Goal: Information Seeking & Learning: Compare options

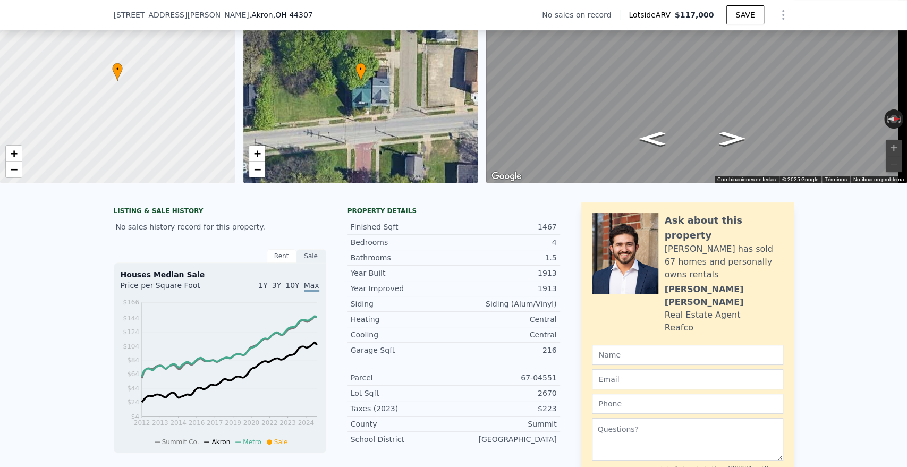
scroll to position [4, 0]
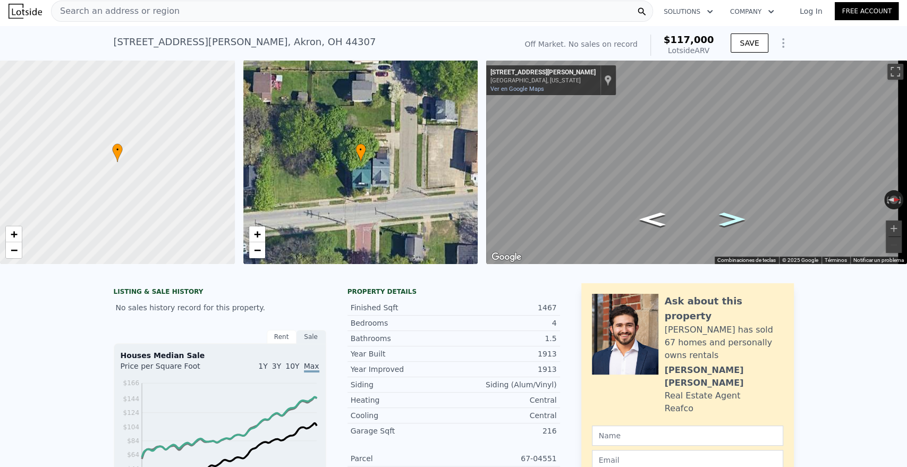
click at [730, 219] on icon "Ir hacia el norte, Haynes St" at bounding box center [733, 219] width 48 height 20
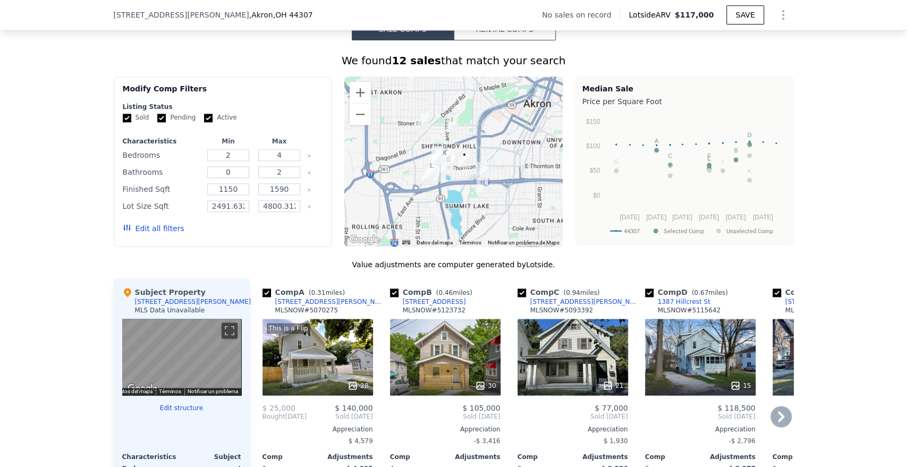
scroll to position [823, 0]
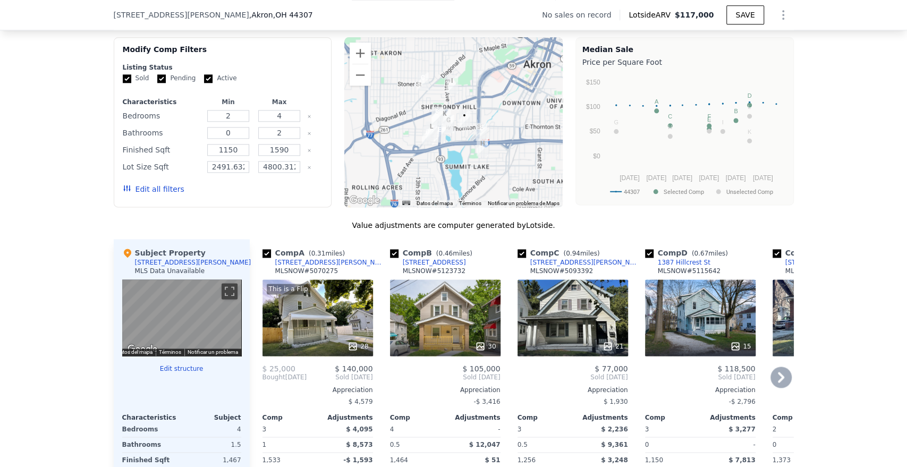
click at [426, 312] on div "30" at bounding box center [445, 318] width 111 height 77
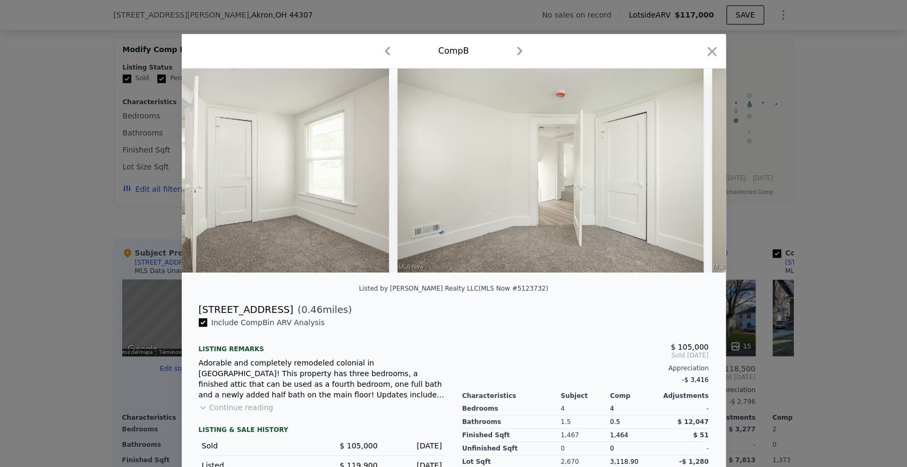
scroll to position [0, 4885]
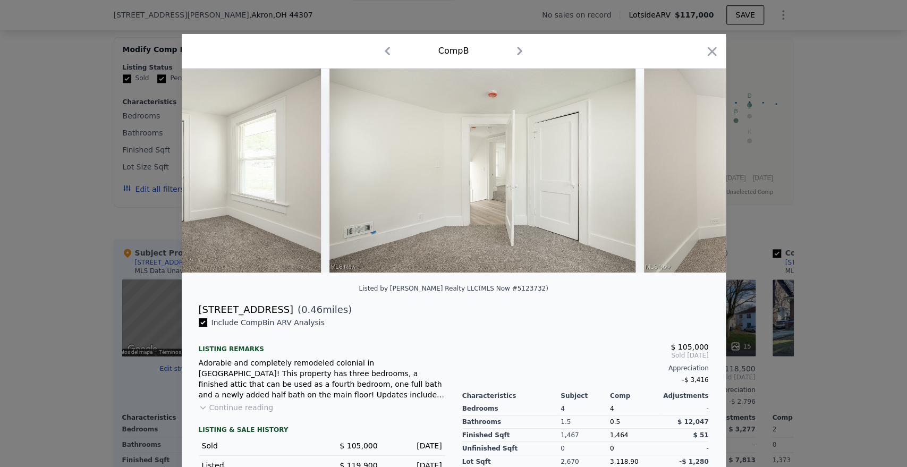
click at [699, 44] on div "Comp B" at bounding box center [453, 51] width 527 height 17
click at [708, 48] on icon "button" at bounding box center [712, 51] width 9 height 9
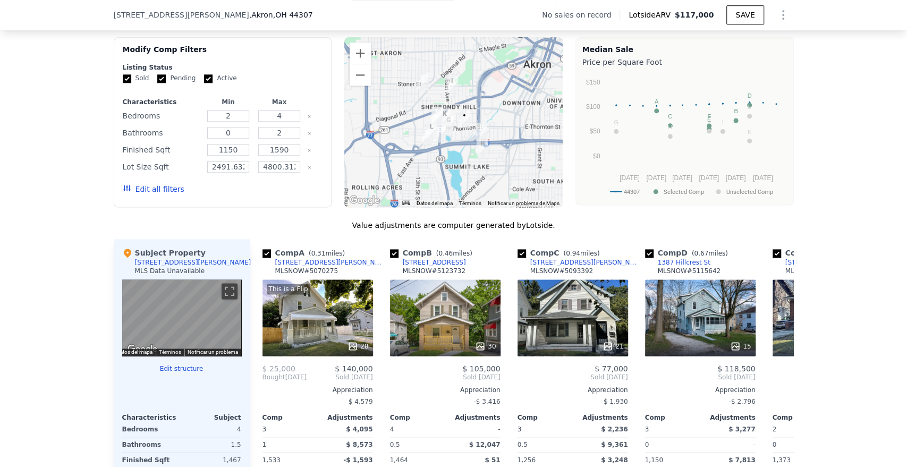
click at [452, 156] on div at bounding box center [453, 122] width 218 height 170
click at [352, 64] on button "Ampliar" at bounding box center [360, 53] width 21 height 21
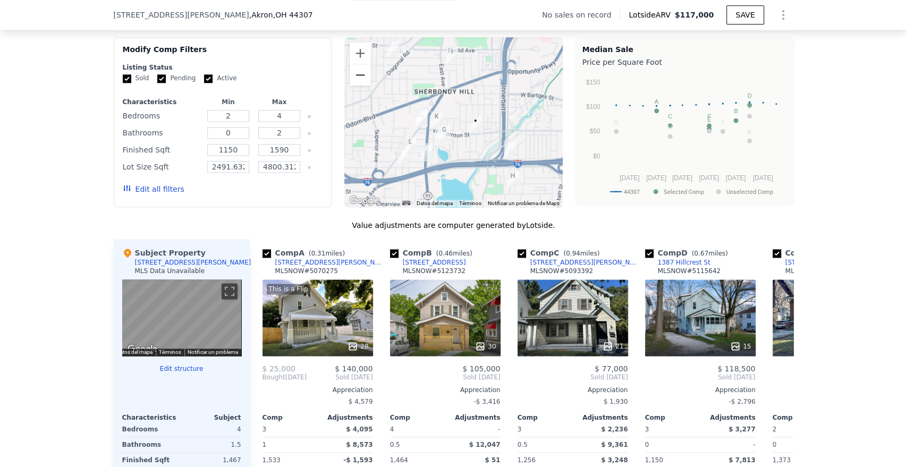
click at [360, 80] on button "Reducir" at bounding box center [360, 74] width 21 height 21
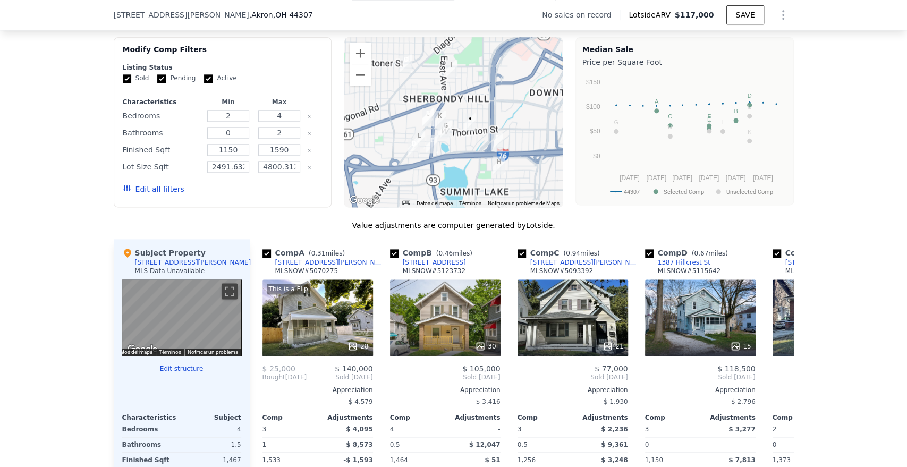
click at [360, 80] on button "Reducir" at bounding box center [360, 74] width 21 height 21
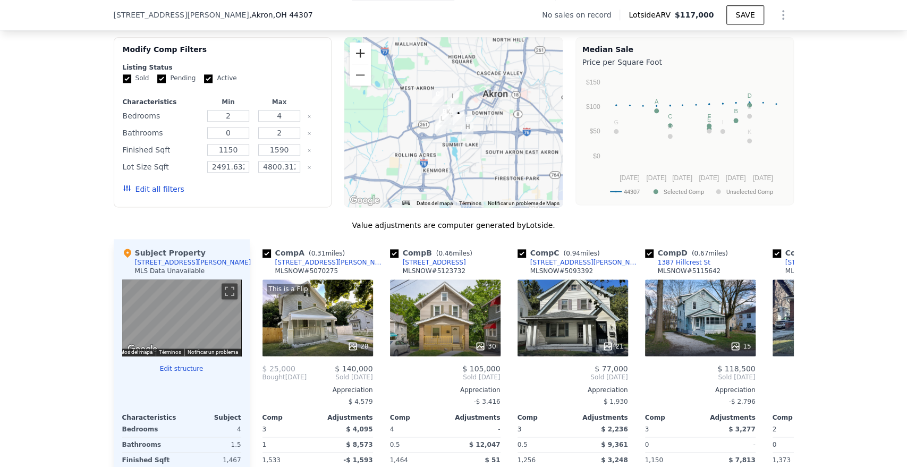
click at [353, 64] on button "Ampliar" at bounding box center [360, 53] width 21 height 21
click at [356, 64] on button "Ampliar" at bounding box center [360, 53] width 21 height 21
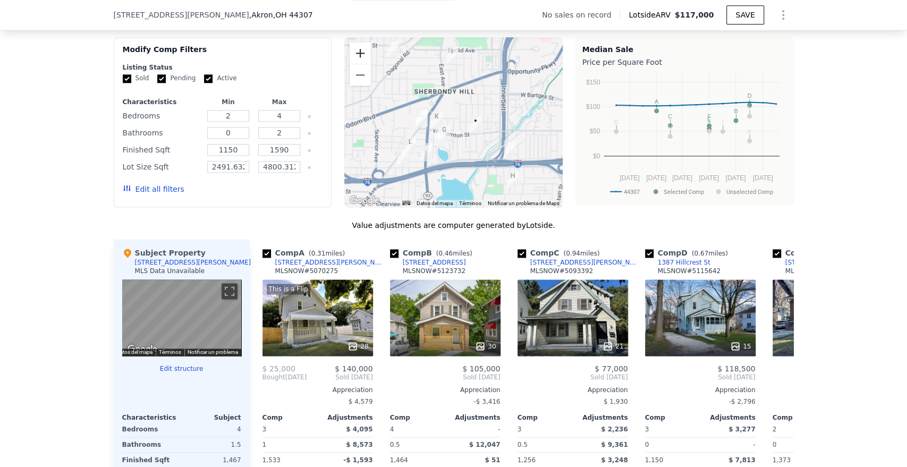
click at [356, 64] on button "Ampliar" at bounding box center [360, 53] width 21 height 21
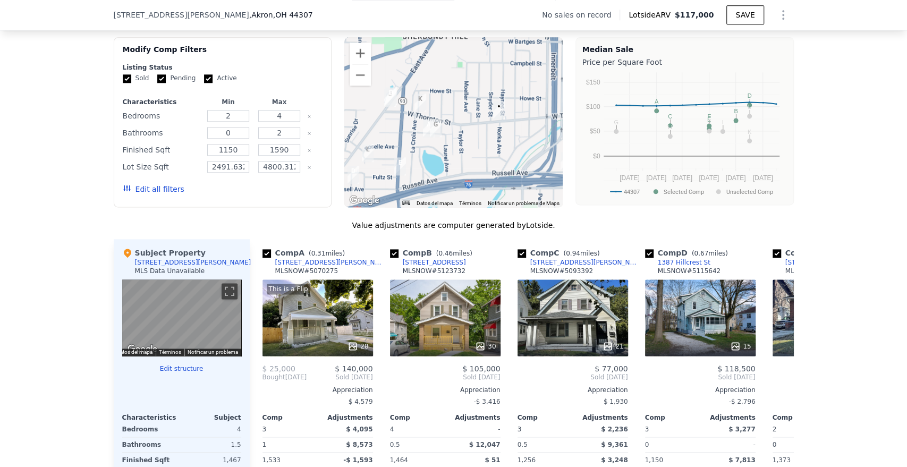
drag, startPoint x: 484, startPoint y: 165, endPoint x: 485, endPoint y: 139, distance: 25.5
click at [485, 139] on div at bounding box center [453, 122] width 218 height 170
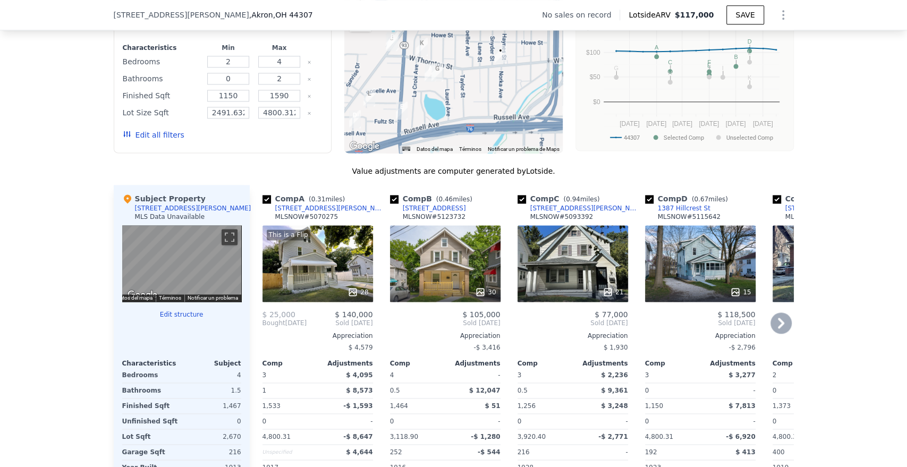
scroll to position [882, 0]
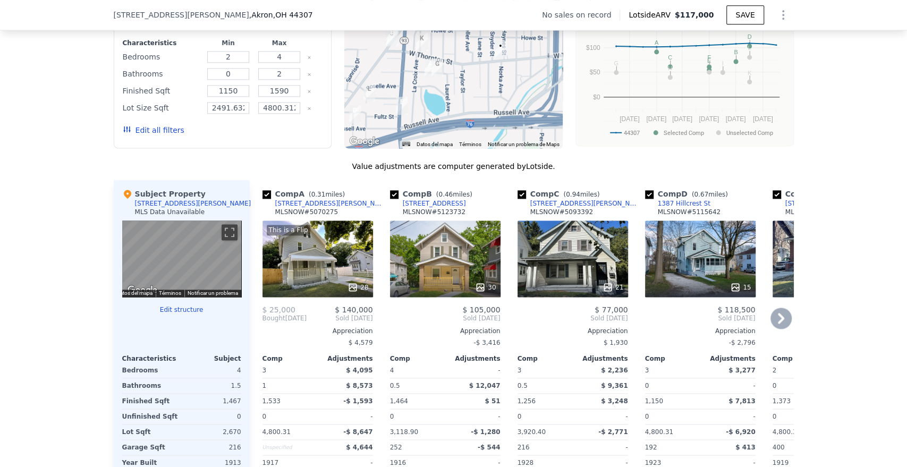
click at [456, 215] on div "Comp B ( 0.46 miles) 1197 East Ave MLSNOW # 5123732" at bounding box center [445, 205] width 111 height 32
click at [421, 208] on div "[STREET_ADDRESS]" at bounding box center [434, 203] width 63 height 9
click at [583, 275] on div "21" at bounding box center [573, 259] width 111 height 77
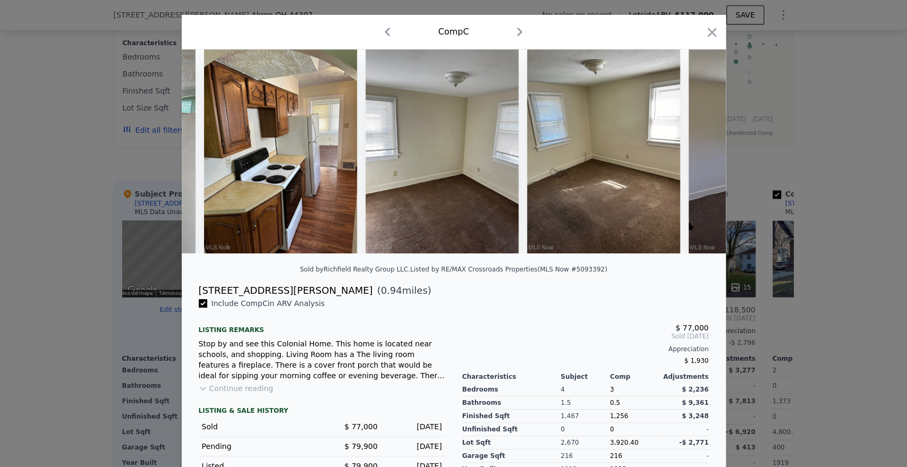
scroll to position [99, 0]
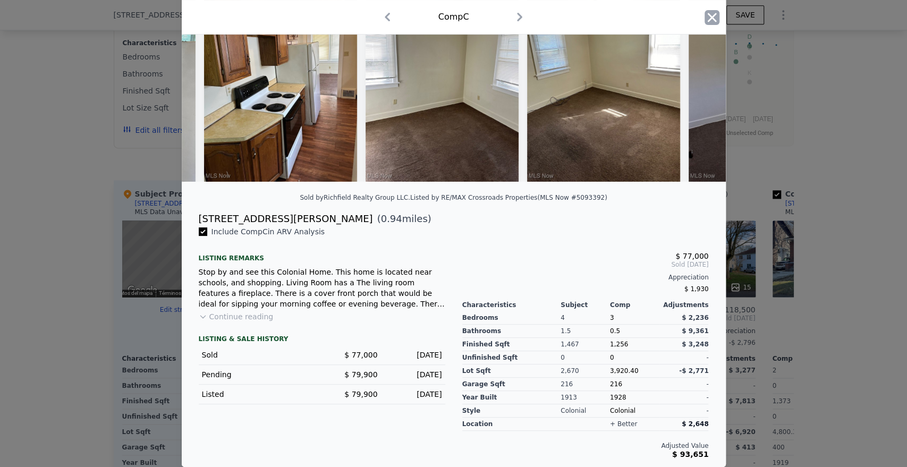
click at [708, 16] on icon "button" at bounding box center [712, 17] width 9 height 9
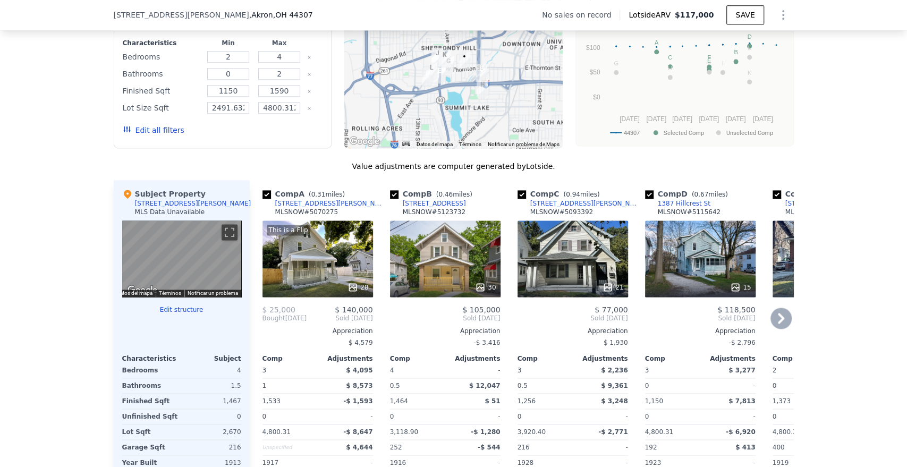
click at [575, 267] on div "21" at bounding box center [573, 259] width 111 height 77
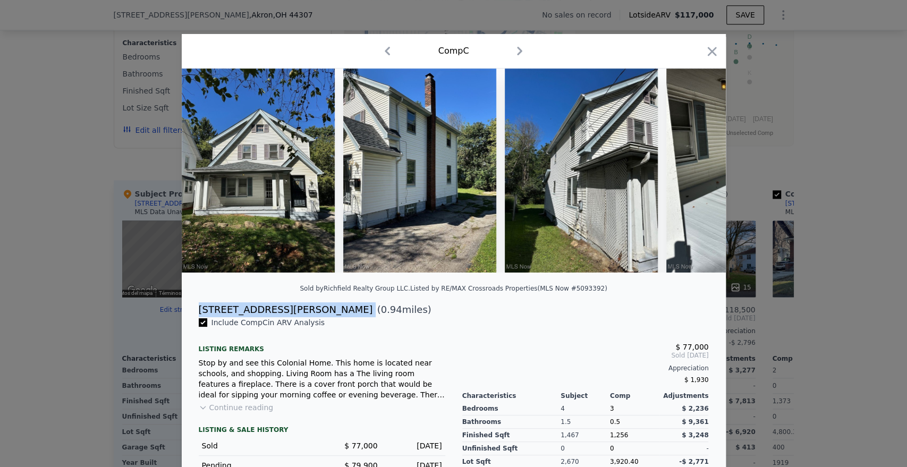
drag, startPoint x: 193, startPoint y: 320, endPoint x: 258, endPoint y: 313, distance: 65.2
click at [251, 317] on div "849 Glenn St ( 0.94 miles)" at bounding box center [453, 309] width 527 height 15
copy div "[STREET_ADDRESS][PERSON_NAME]"
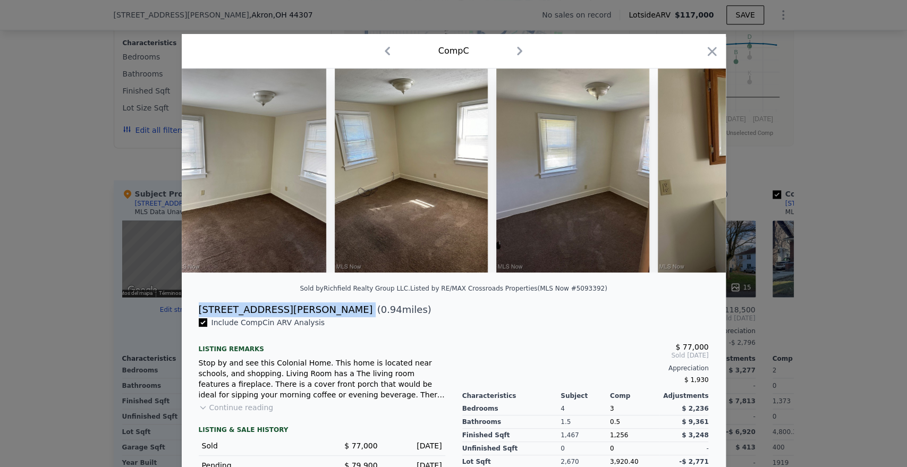
scroll to position [0, 1579]
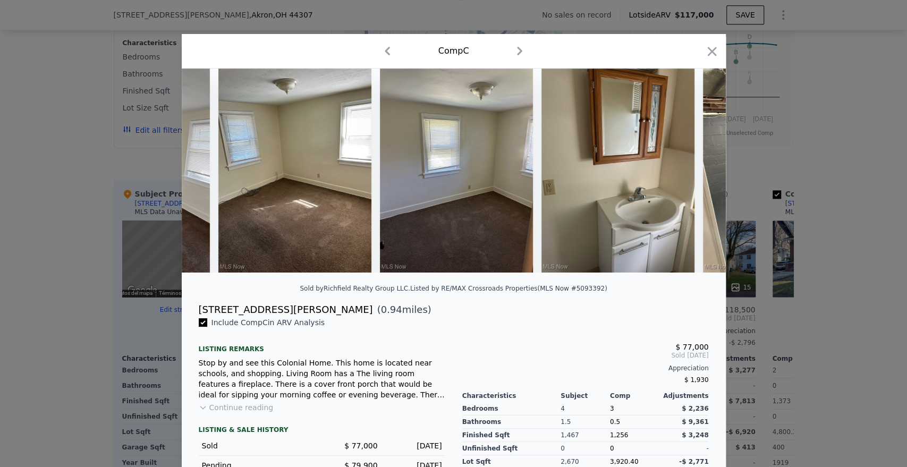
click at [771, 207] on div at bounding box center [453, 233] width 907 height 467
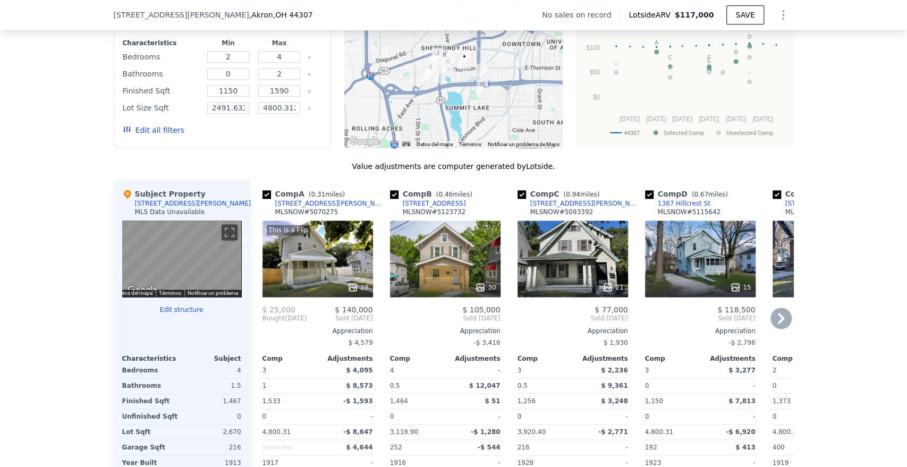
click at [708, 275] on div "15" at bounding box center [700, 259] width 111 height 77
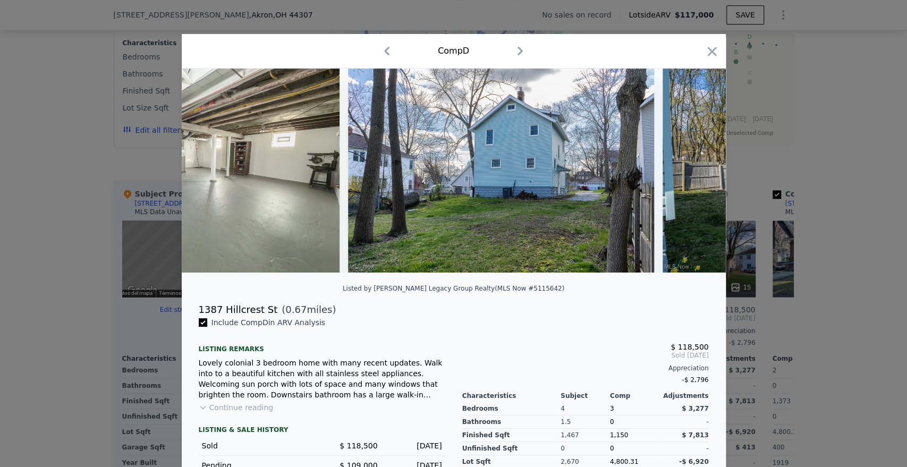
scroll to position [0, 3794]
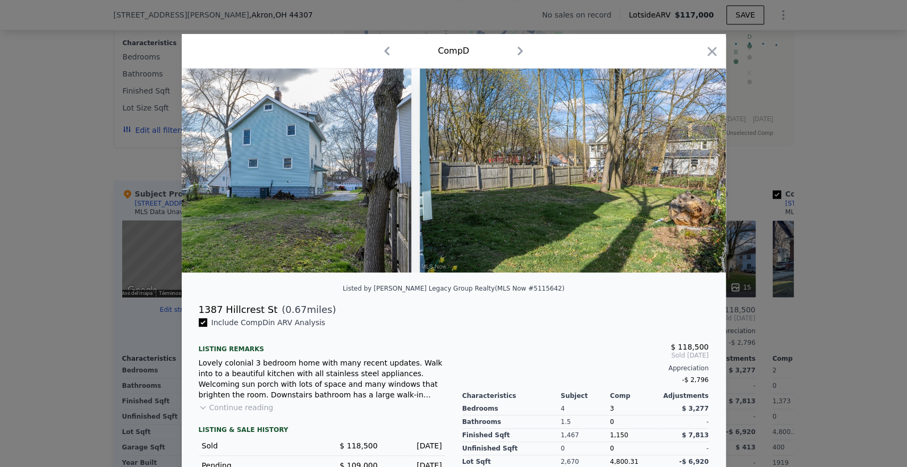
click at [820, 268] on div at bounding box center [453, 233] width 907 height 467
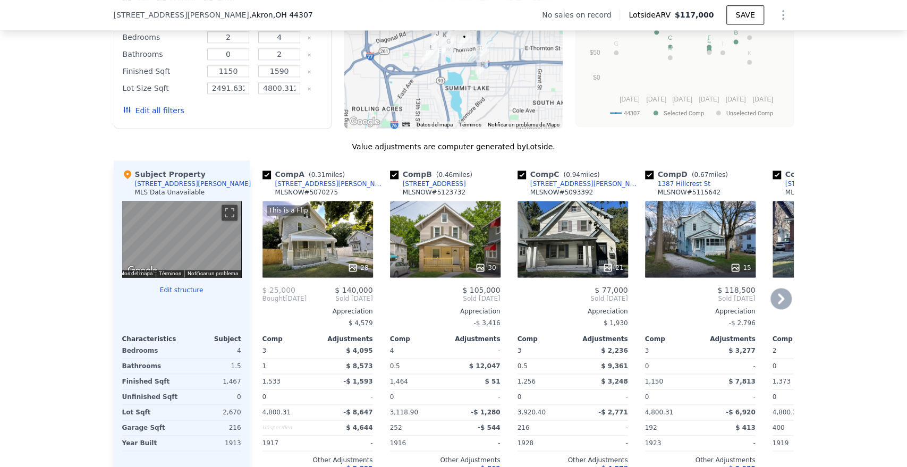
scroll to position [941, 0]
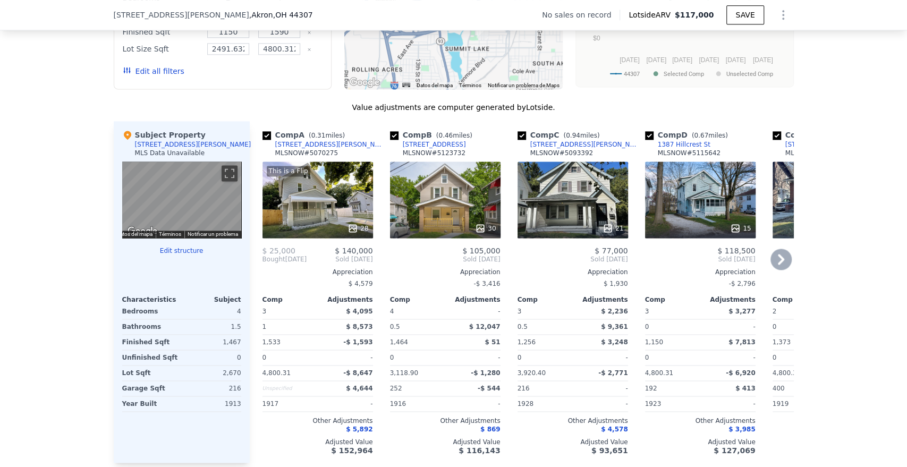
click at [316, 213] on div "This is a Flip 28" at bounding box center [318, 200] width 111 height 77
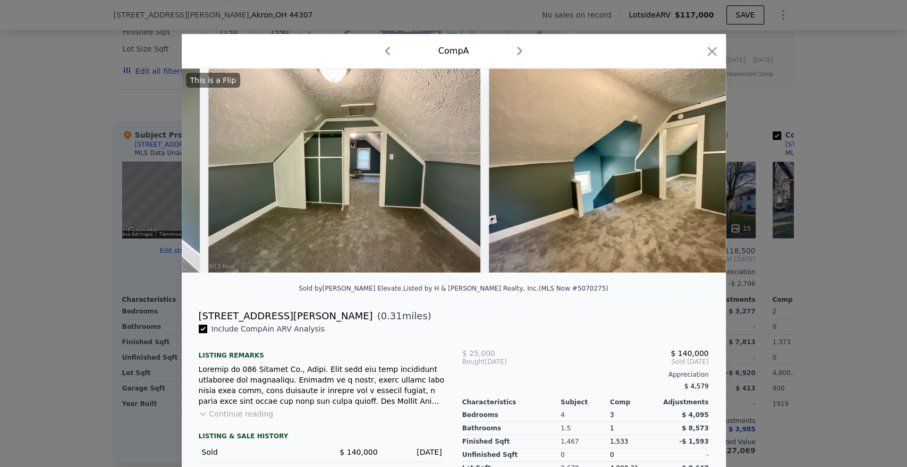
scroll to position [0, 5978]
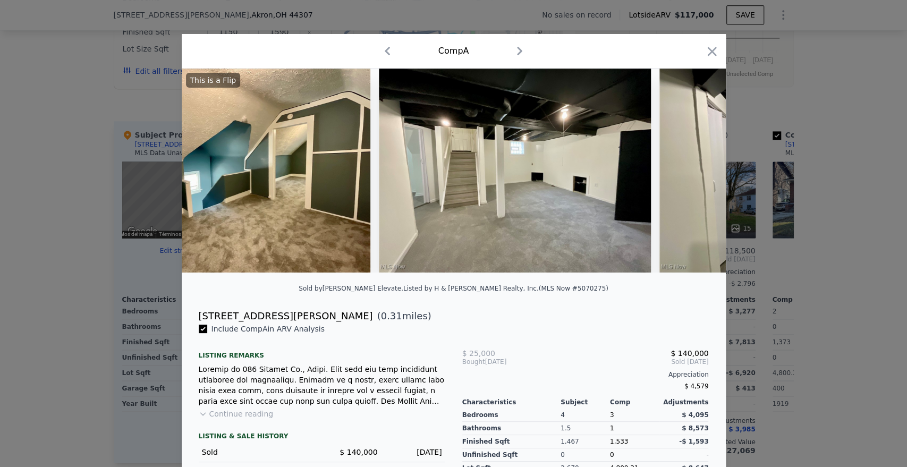
click at [837, 278] on div at bounding box center [453, 233] width 907 height 467
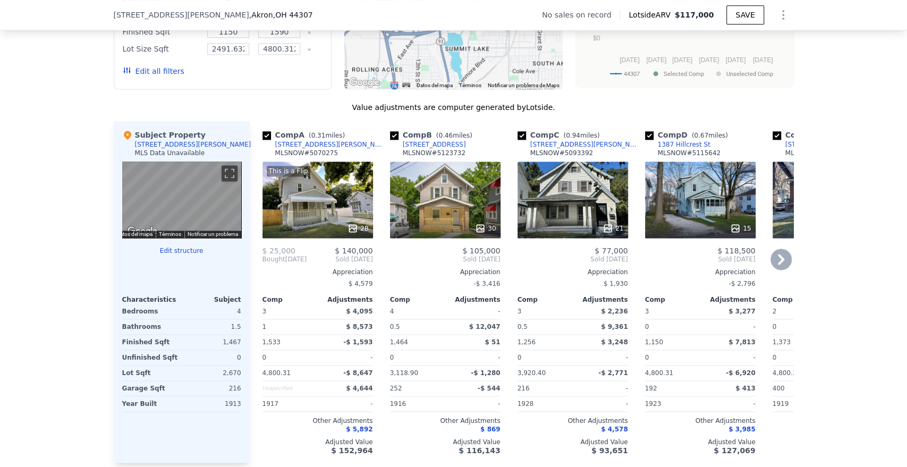
click at [707, 221] on div "15" at bounding box center [700, 200] width 111 height 77
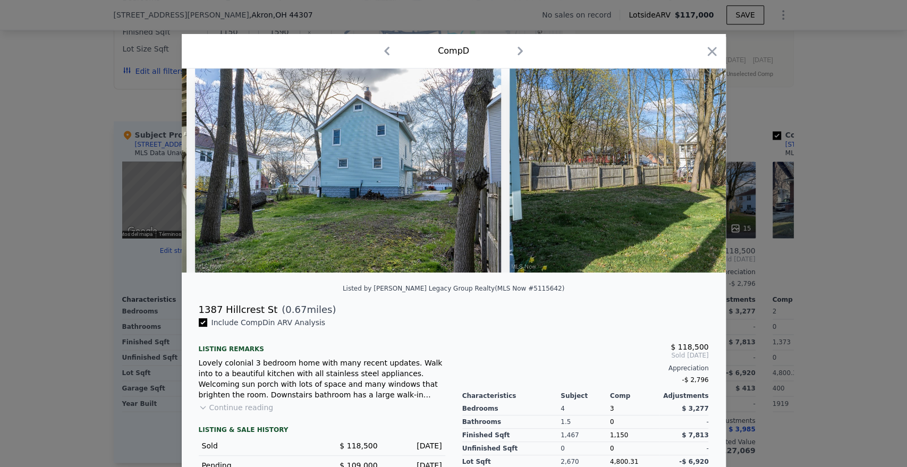
scroll to position [0, 3794]
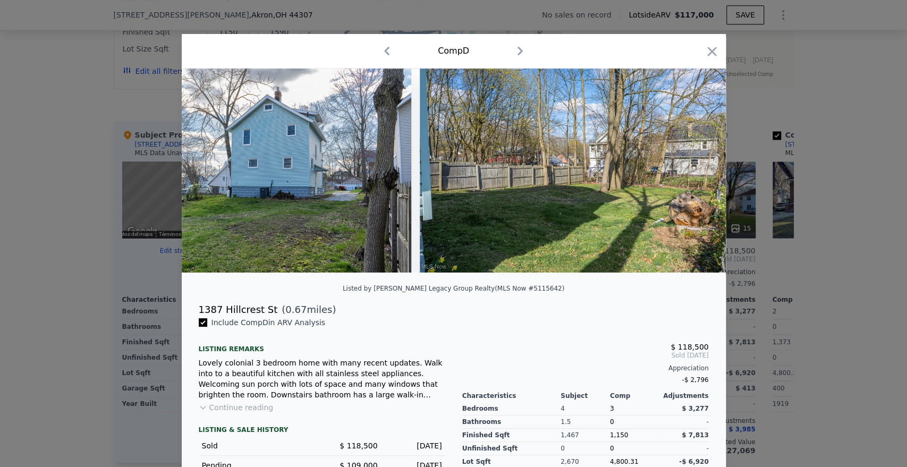
click at [824, 290] on div at bounding box center [453, 233] width 907 height 467
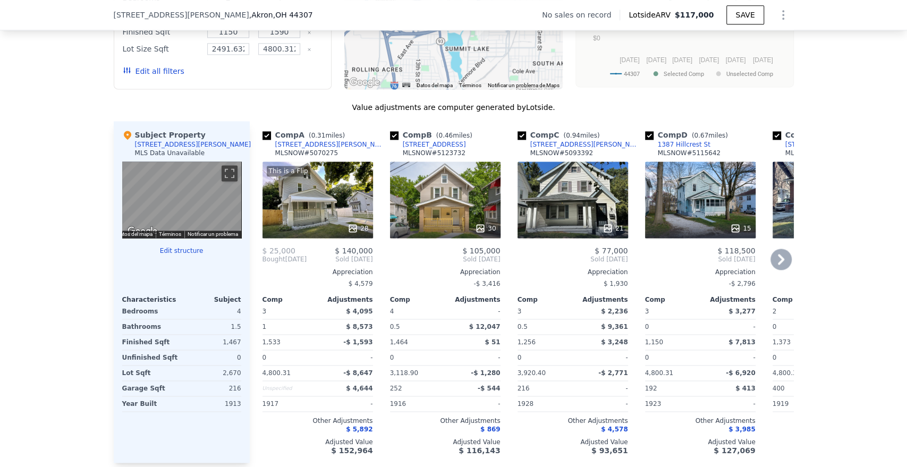
click at [778, 270] on icon at bounding box center [781, 259] width 21 height 21
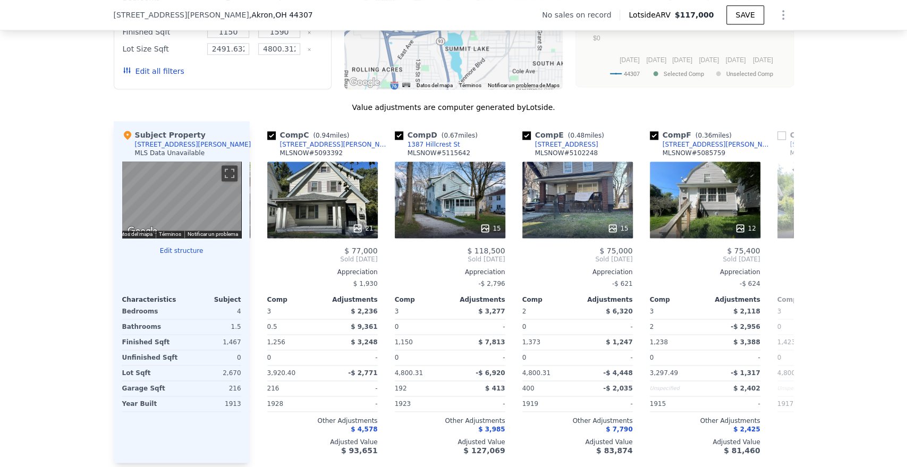
scroll to position [0, 255]
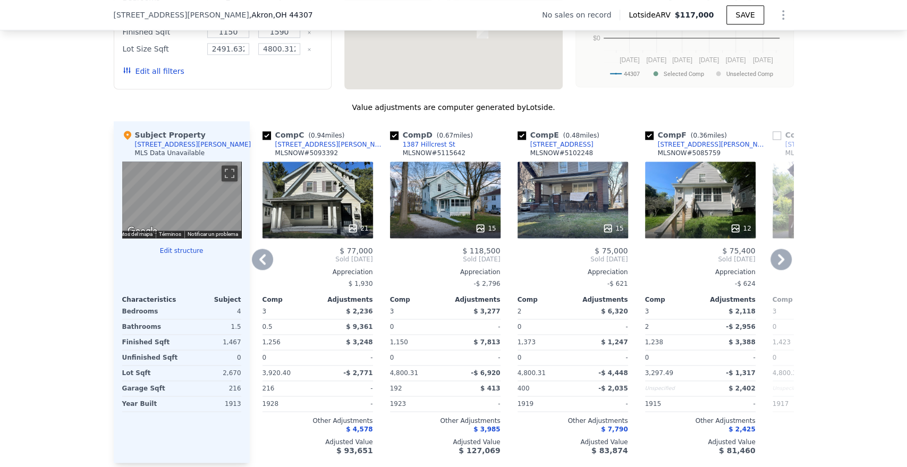
click at [310, 206] on div "21" at bounding box center [318, 200] width 111 height 77
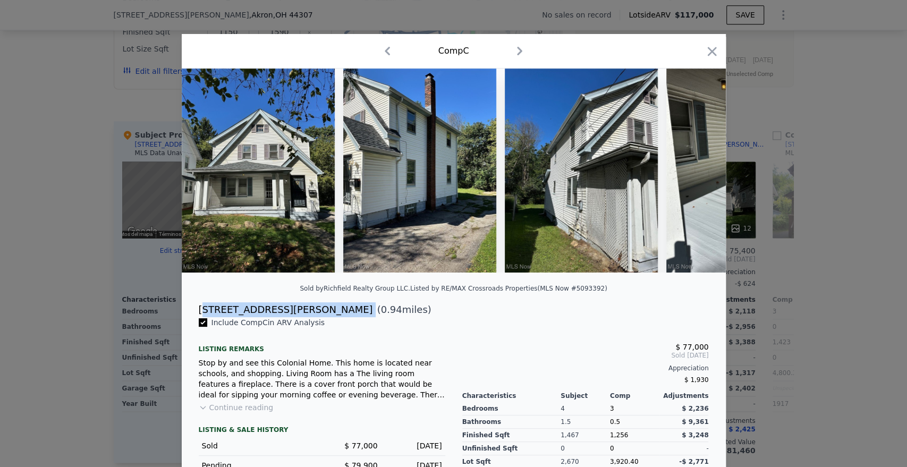
drag, startPoint x: 248, startPoint y: 321, endPoint x: 225, endPoint y: 301, distance: 30.2
click at [198, 317] on div "849 Glenn St ( 0.94 miles)" at bounding box center [453, 309] width 527 height 15
copy div "49 Glenn St"
click at [803, 139] on div at bounding box center [453, 233] width 907 height 467
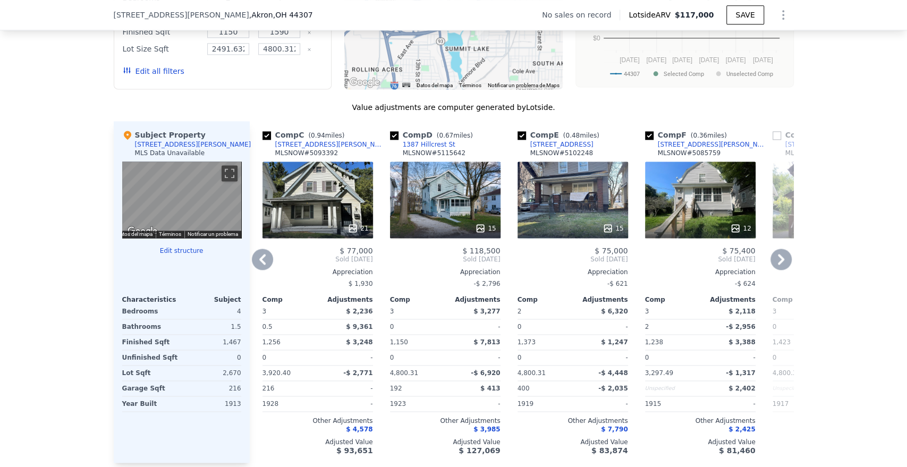
click at [710, 212] on div "12" at bounding box center [700, 200] width 111 height 77
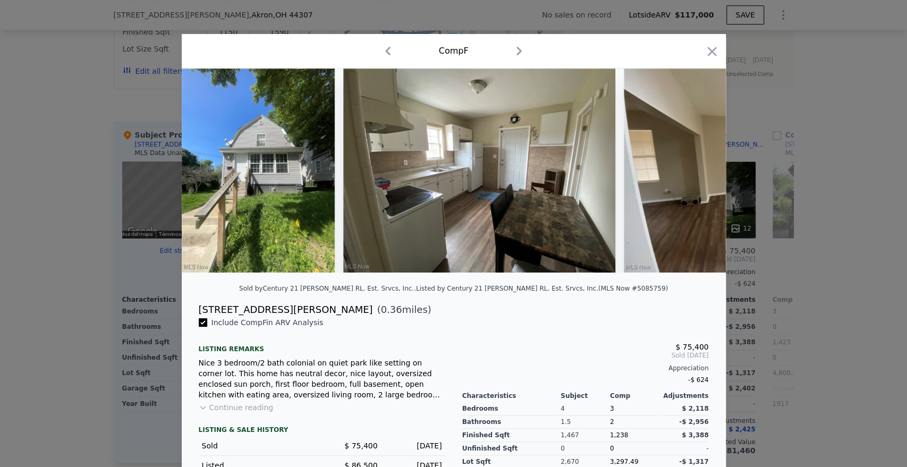
click at [855, 228] on div at bounding box center [453, 233] width 907 height 467
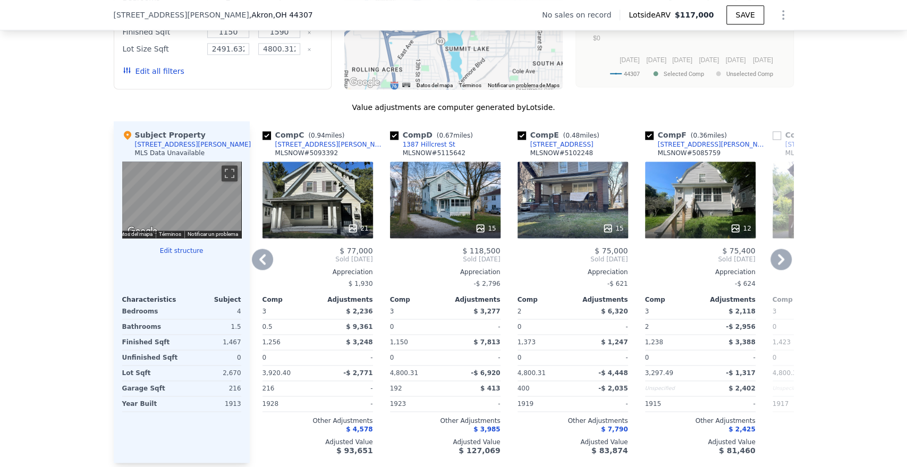
click at [598, 216] on div "15" at bounding box center [573, 200] width 111 height 77
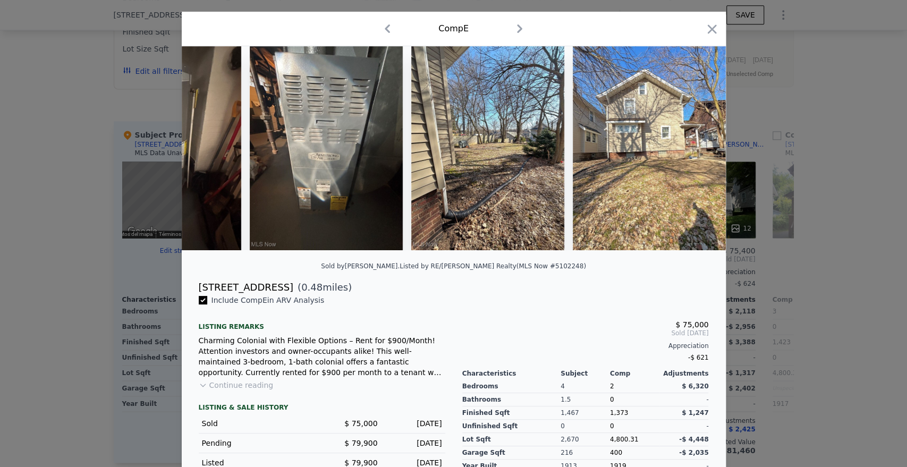
scroll to position [59, 0]
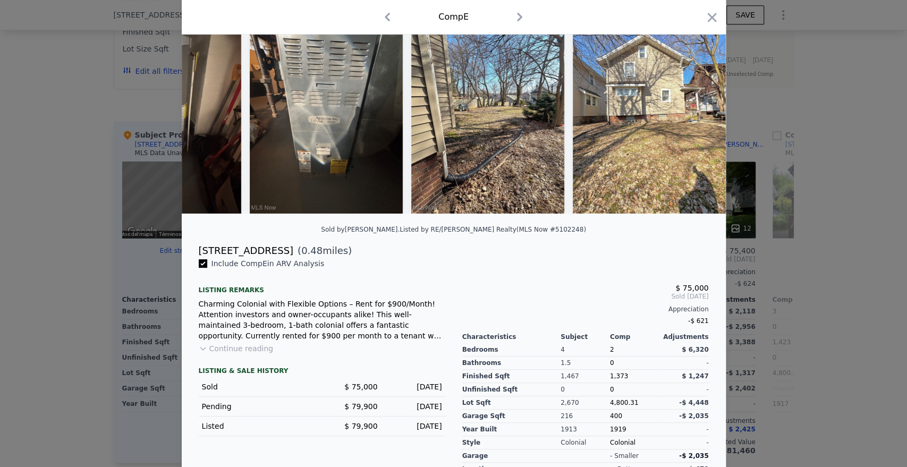
drag, startPoint x: 197, startPoint y: 258, endPoint x: 279, endPoint y: 260, distance: 81.9
click at [279, 258] on div "1341 Manchester Rd ( 0.48 miles)" at bounding box center [453, 250] width 527 height 15
copy div "[STREET_ADDRESS]"
click at [739, 72] on div at bounding box center [453, 233] width 907 height 467
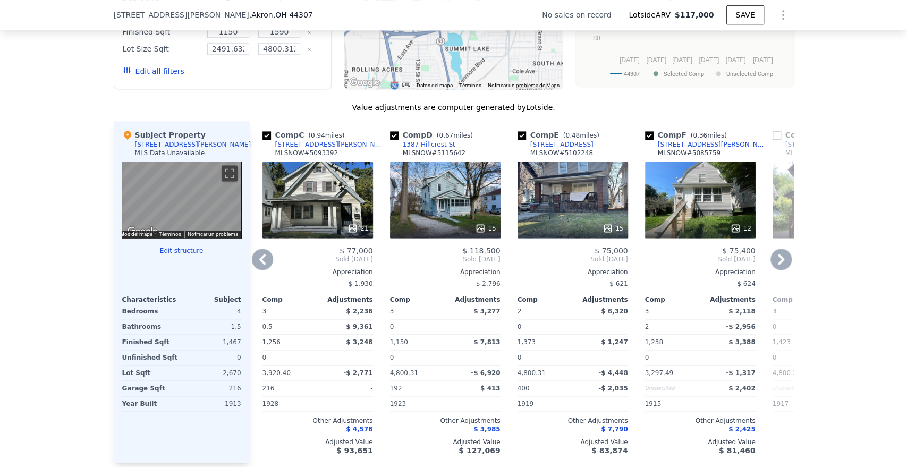
click at [779, 270] on icon at bounding box center [781, 259] width 21 height 21
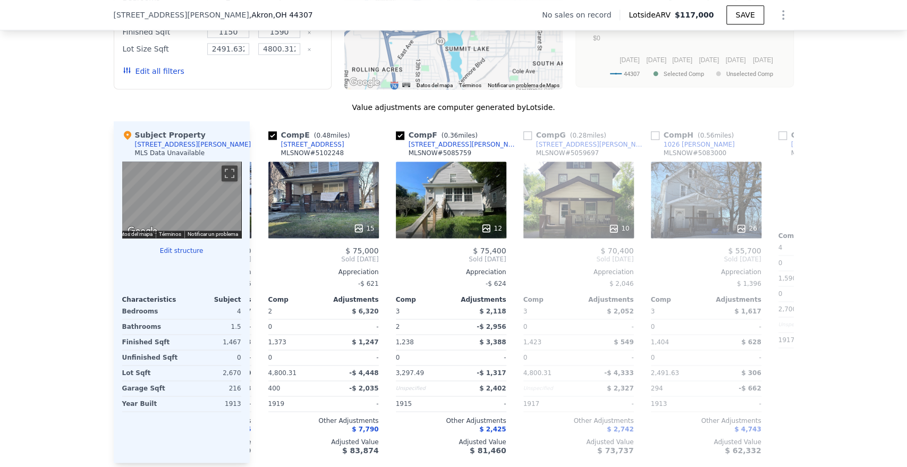
scroll to position [0, 510]
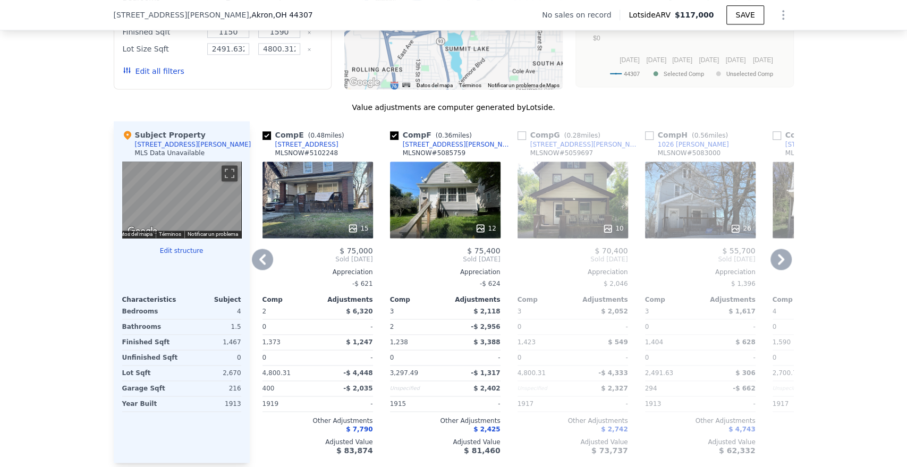
click at [445, 220] on div "12" at bounding box center [445, 200] width 111 height 77
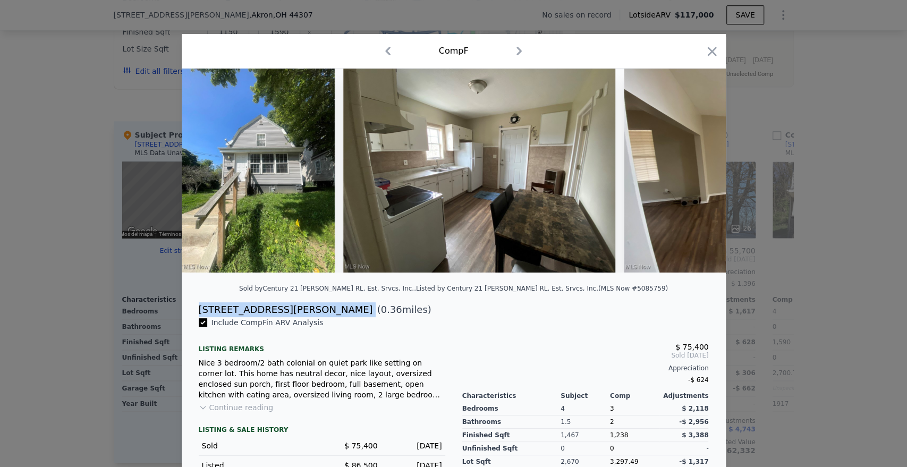
drag, startPoint x: 195, startPoint y: 317, endPoint x: 263, endPoint y: 319, distance: 68.1
click at [263, 317] on div "265 Russell Ave ( 0.36 miles)" at bounding box center [453, 309] width 527 height 15
copy div "265 Russell Ave"
click at [701, 178] on icon at bounding box center [698, 170] width 21 height 21
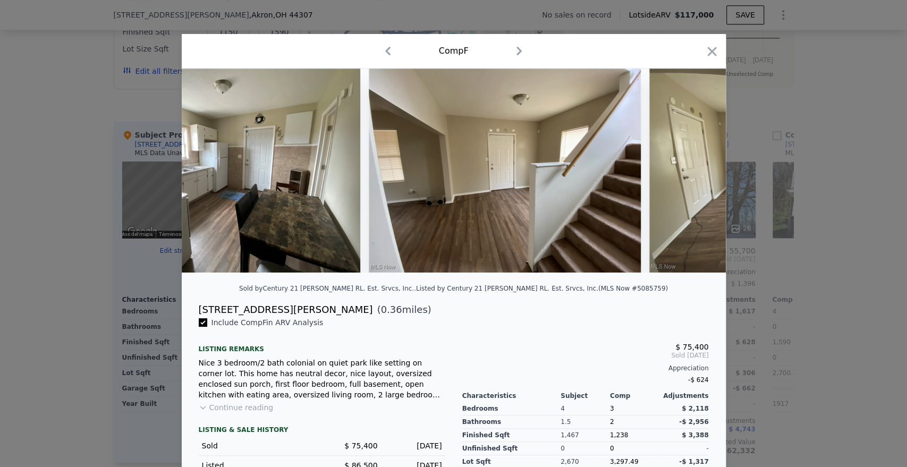
click at [700, 178] on img at bounding box center [786, 171] width 272 height 204
click at [700, 179] on icon at bounding box center [698, 170] width 21 height 21
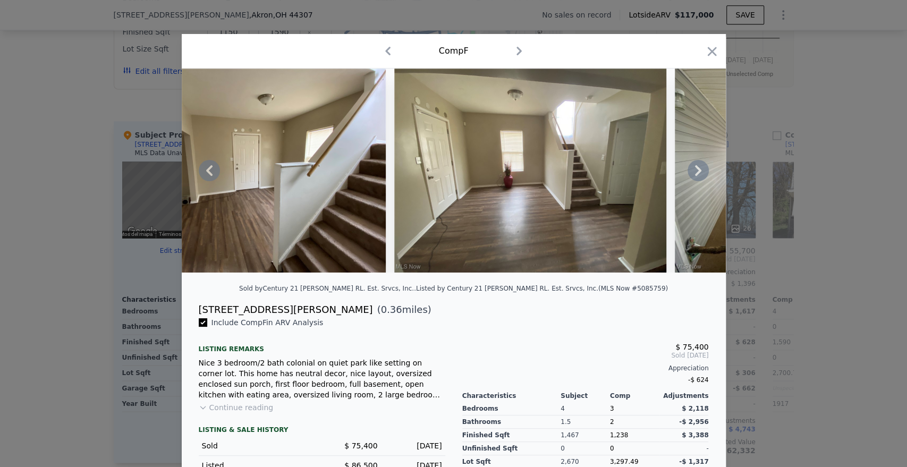
click at [702, 175] on icon at bounding box center [698, 170] width 21 height 21
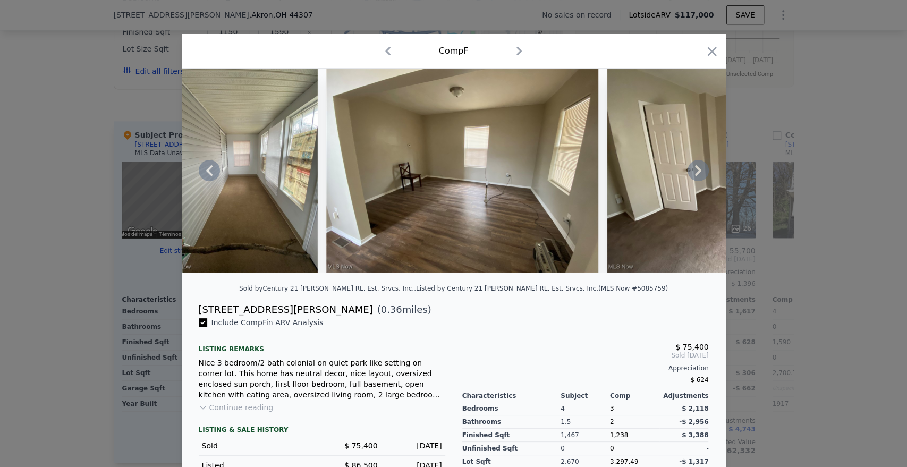
click at [702, 177] on icon at bounding box center [698, 170] width 21 height 21
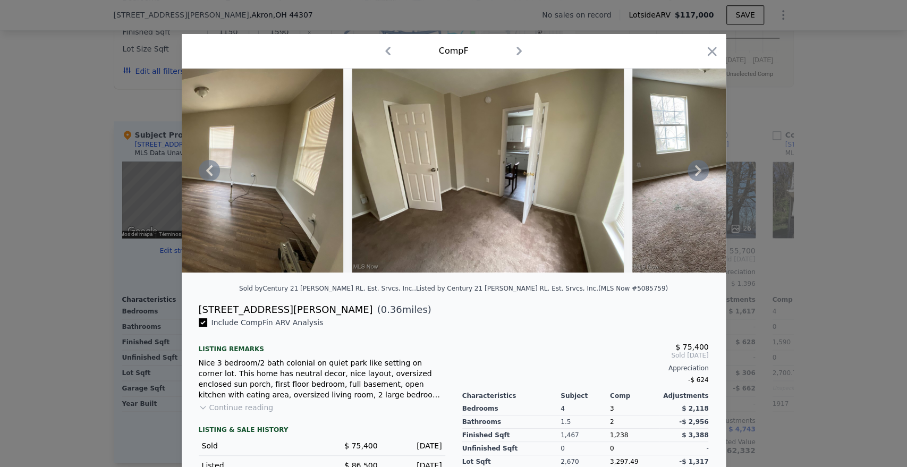
click at [702, 177] on icon at bounding box center [698, 170] width 21 height 21
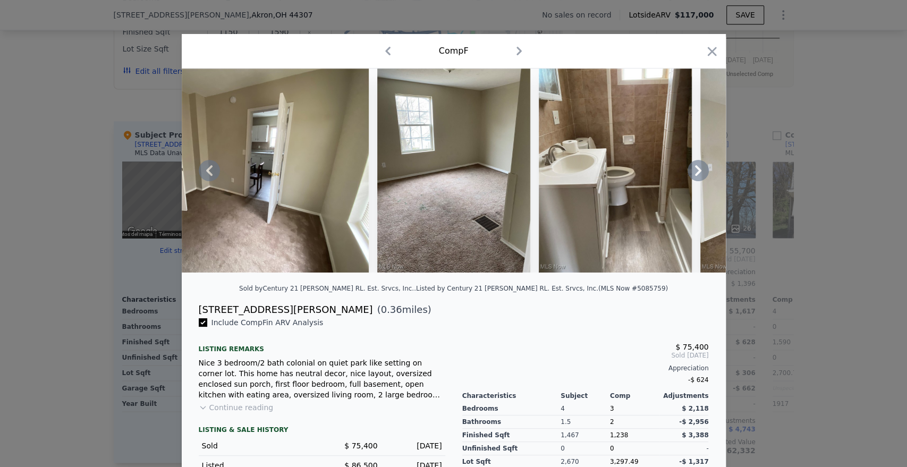
click at [702, 178] on icon at bounding box center [698, 170] width 21 height 21
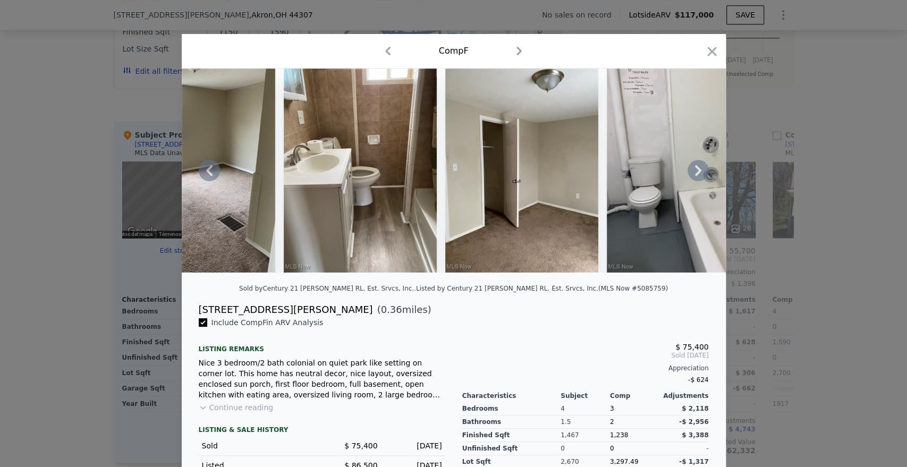
click at [702, 178] on icon at bounding box center [698, 170] width 21 height 21
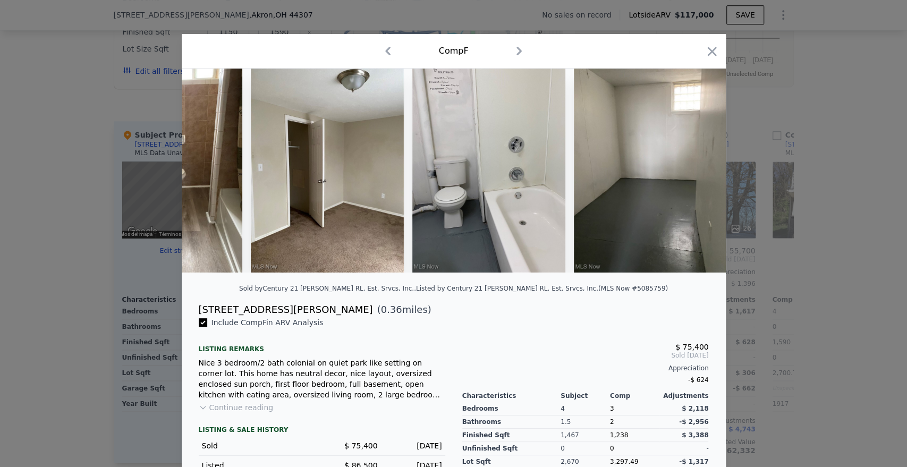
click at [702, 178] on img at bounding box center [650, 171] width 153 height 204
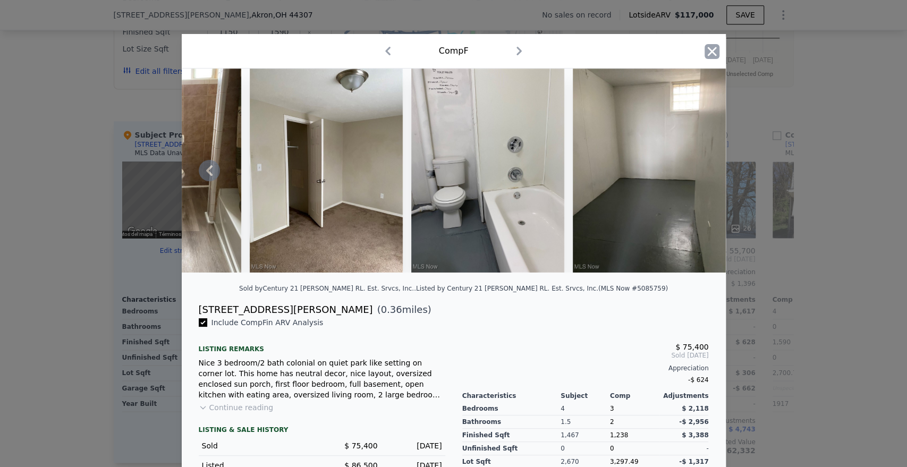
click at [705, 58] on icon "button" at bounding box center [712, 51] width 15 height 15
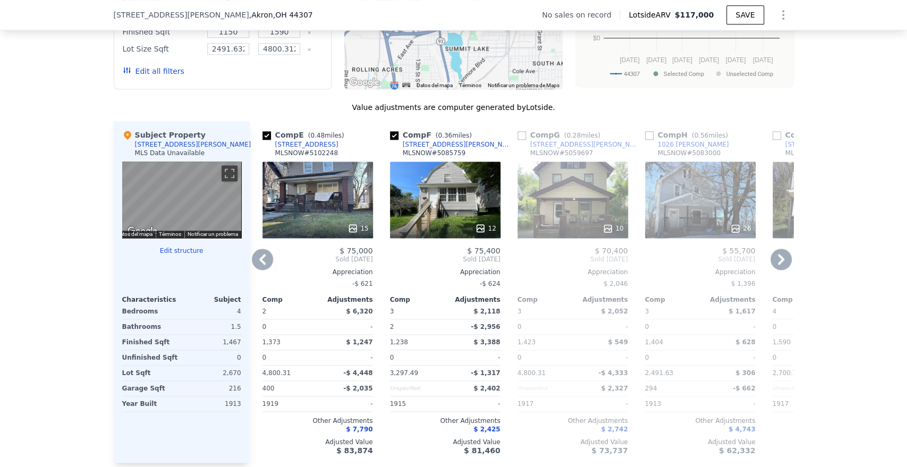
click at [581, 207] on div "10" at bounding box center [573, 200] width 111 height 77
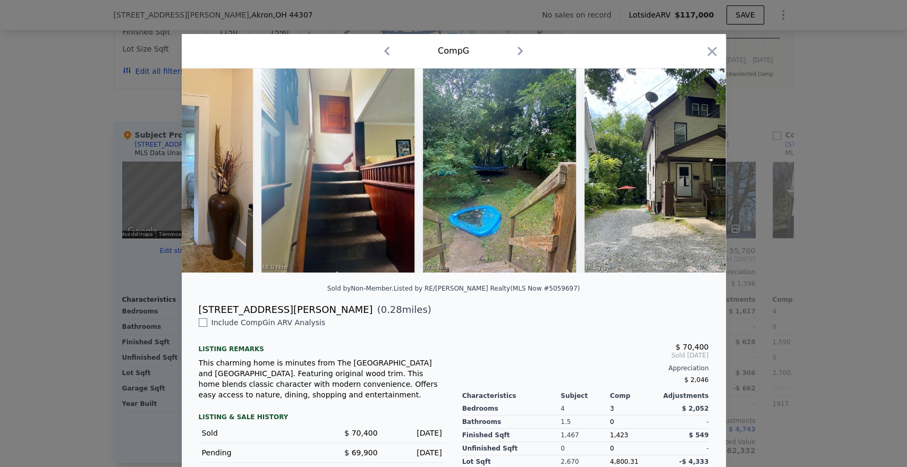
scroll to position [0, 1104]
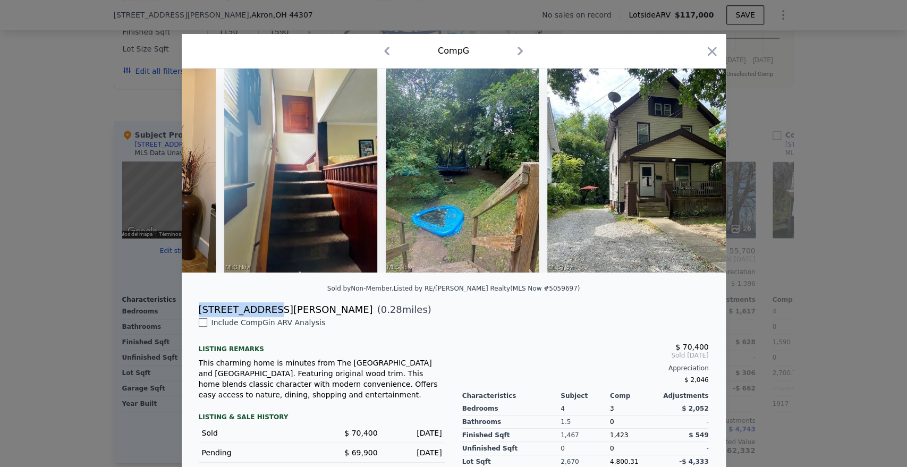
drag, startPoint x: 189, startPoint y: 317, endPoint x: 256, endPoint y: 322, distance: 66.6
click at [256, 317] on div "588 Blanche St ( 0.28 miles)" at bounding box center [453, 309] width 527 height 15
copy div "[STREET_ADDRESS][PERSON_NAME]"
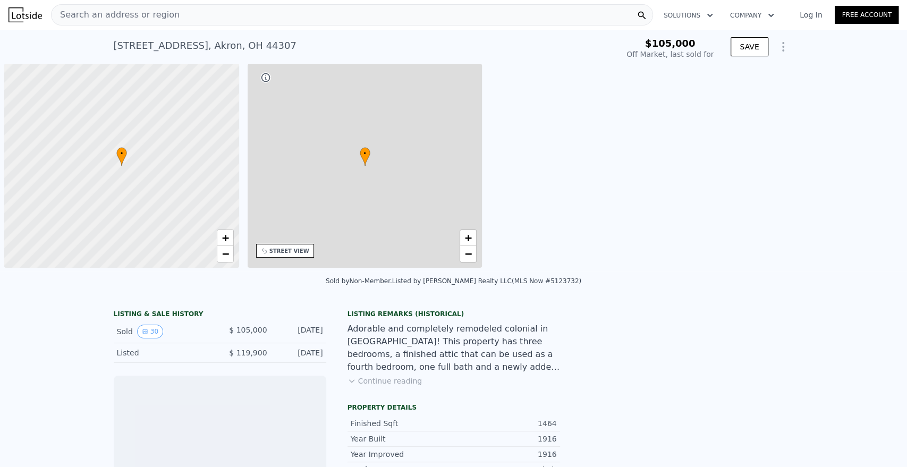
scroll to position [0, 4]
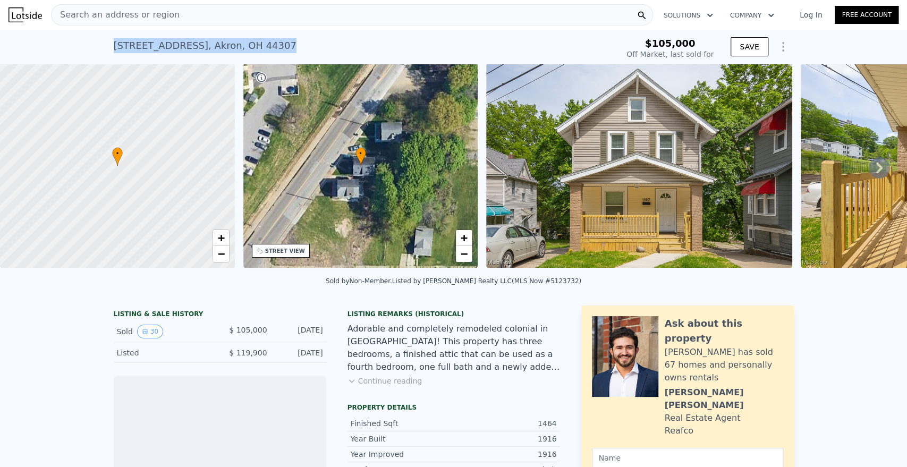
drag, startPoint x: 258, startPoint y: 47, endPoint x: 95, endPoint y: 49, distance: 162.7
click at [95, 49] on div "[STREET_ADDRESS] Sold [DATE] for $105k $105,000 Off Market, last sold for SAVE" at bounding box center [453, 47] width 907 height 34
copy div "[STREET_ADDRESS]"
